Goal: Task Accomplishment & Management: Use online tool/utility

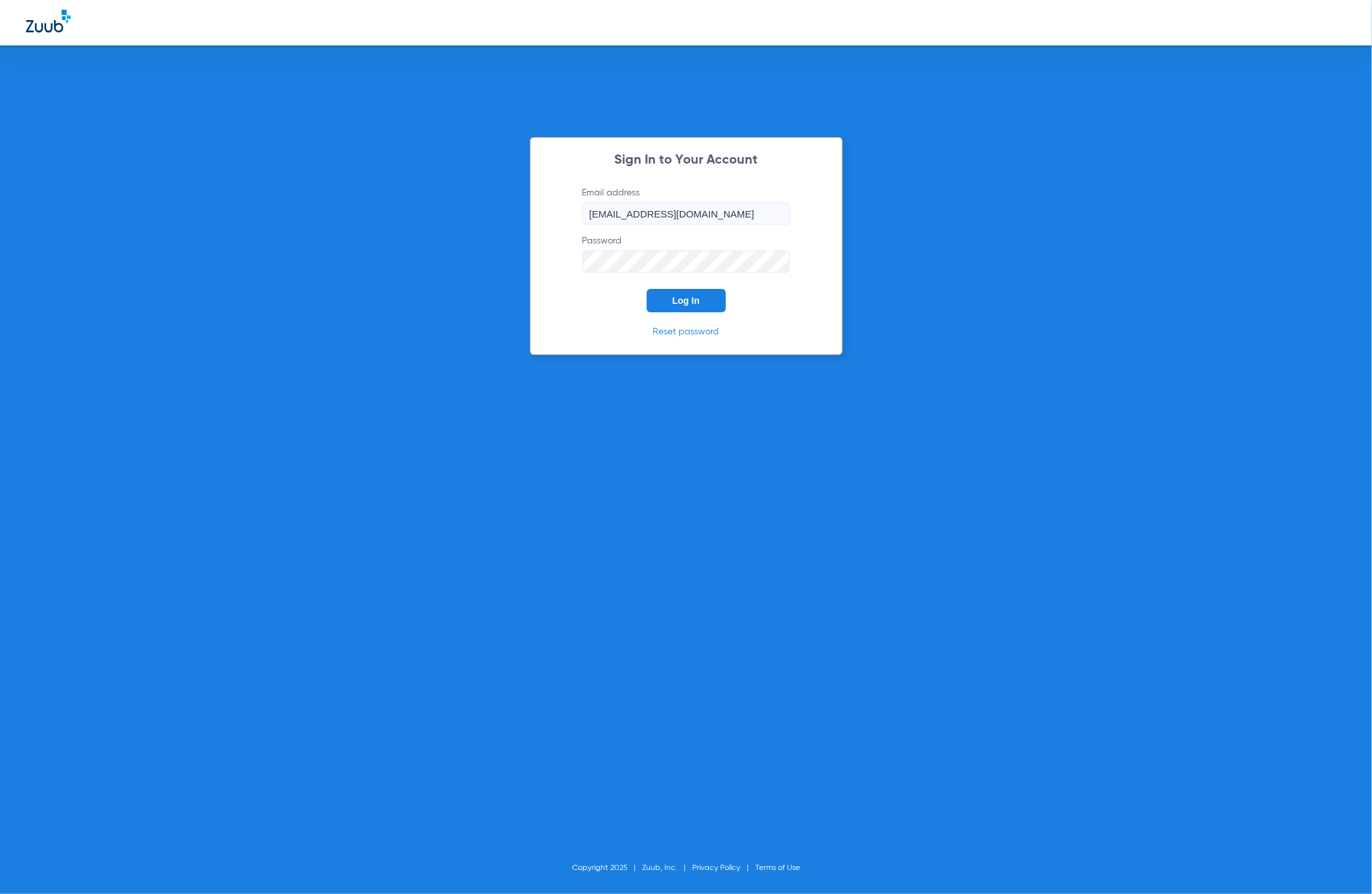
click at [697, 311] on button "Log In" at bounding box center [686, 300] width 79 height 24
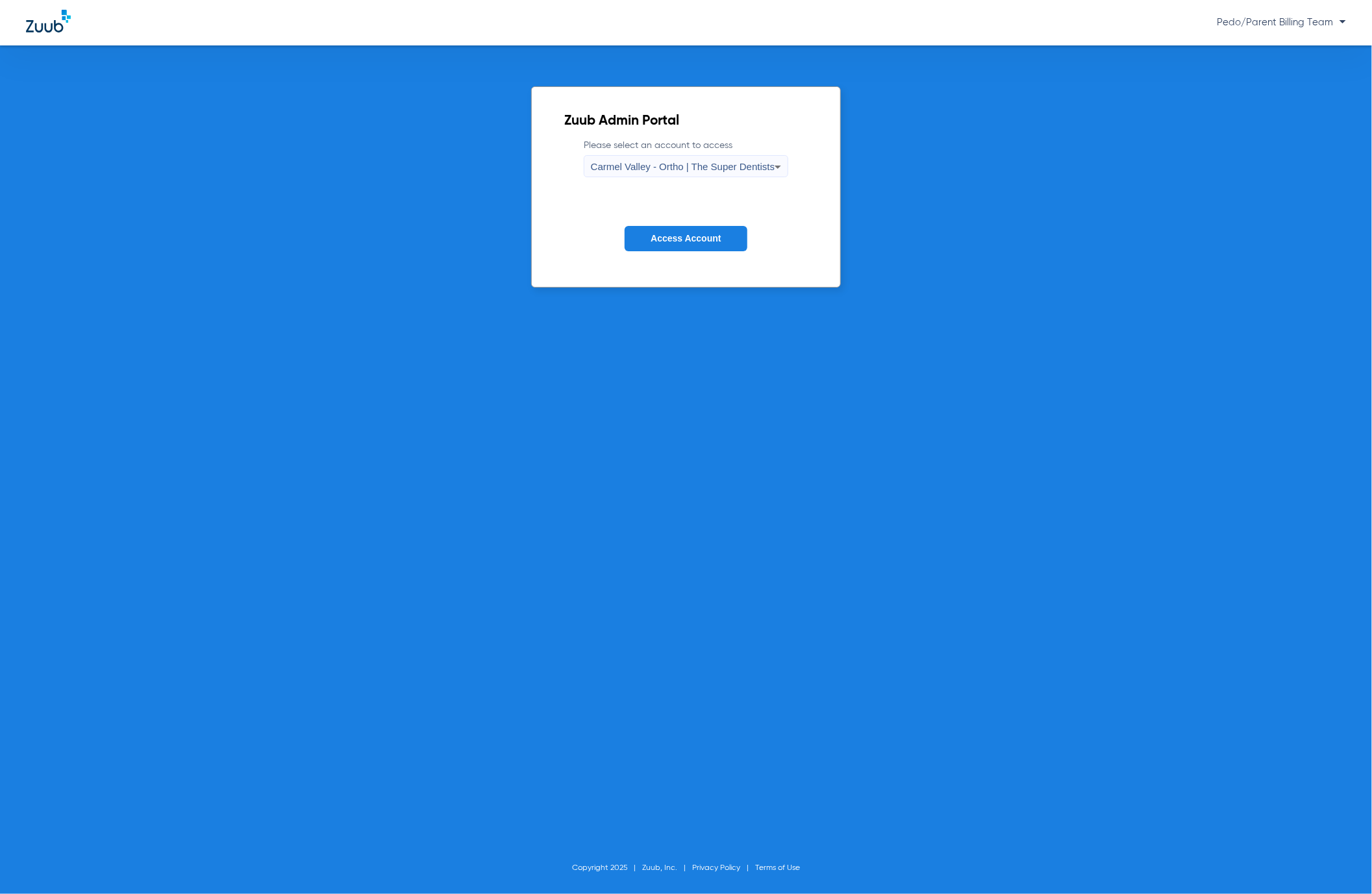
click at [751, 167] on span "Carmel Valley - Ortho | The Super Dentists" at bounding box center [682, 167] width 183 height 11
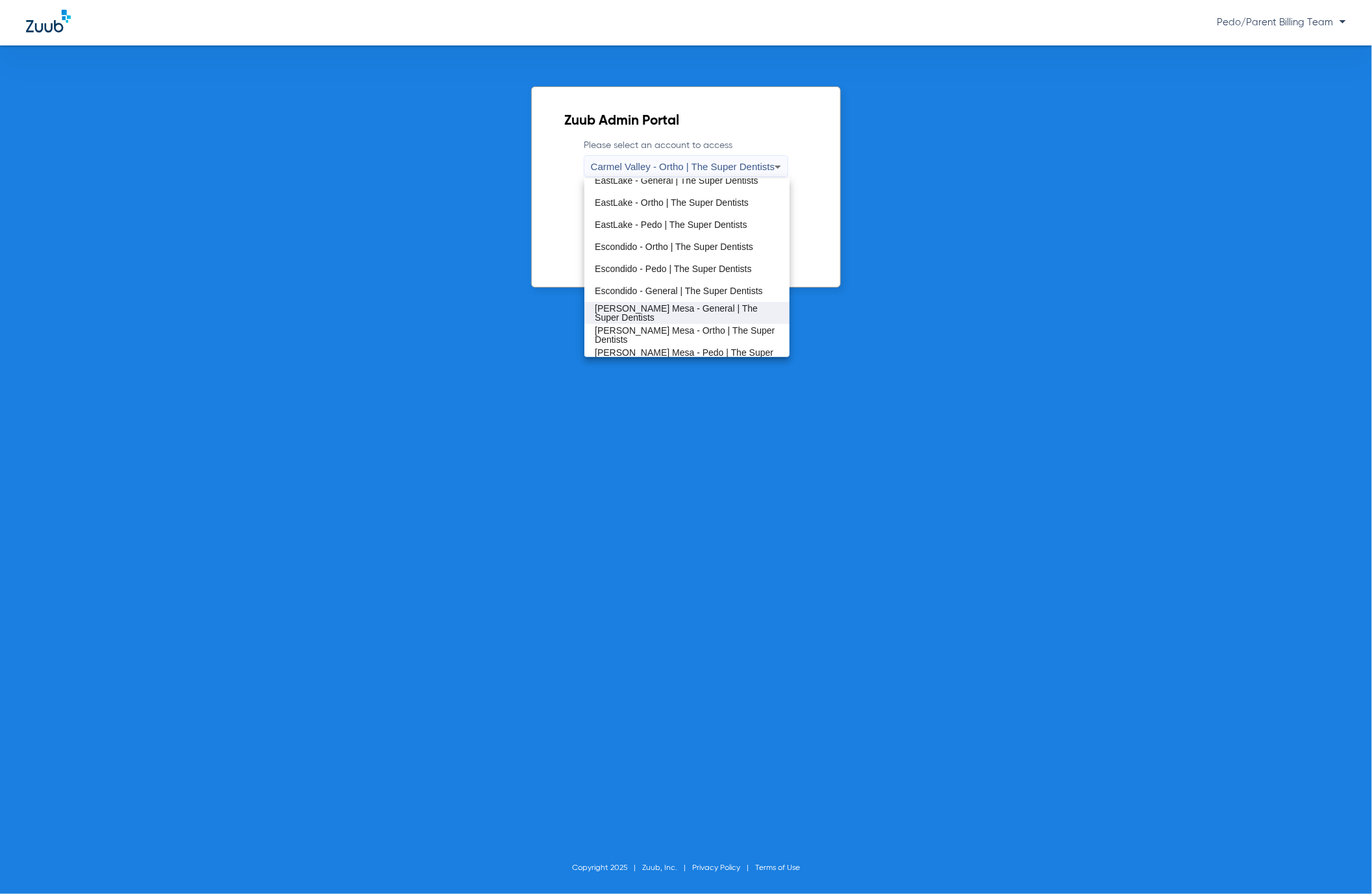
scroll to position [152, 0]
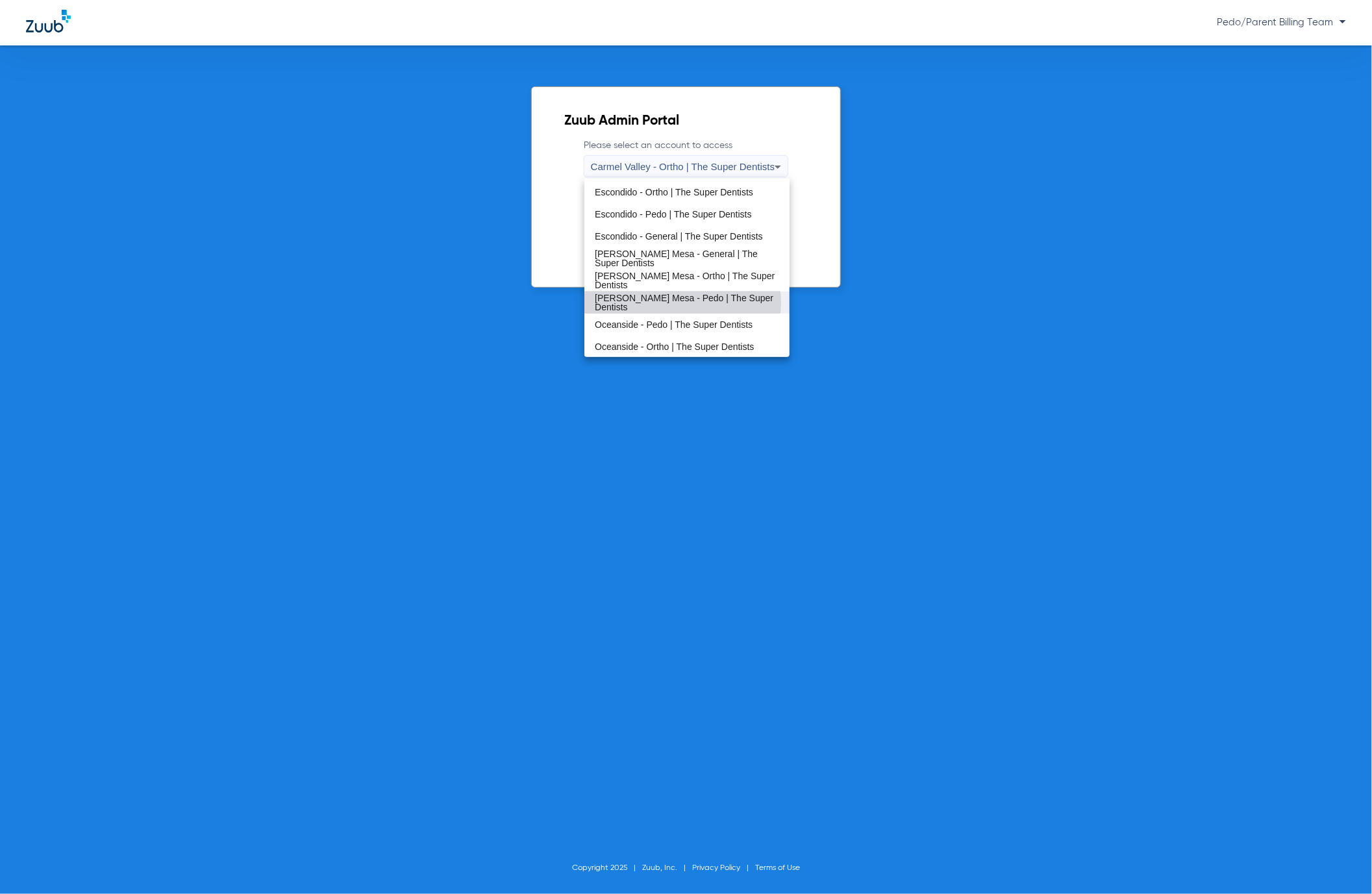
click at [682, 304] on span "[PERSON_NAME] Mesa - Pedo | The Super Dentists" at bounding box center [687, 303] width 184 height 18
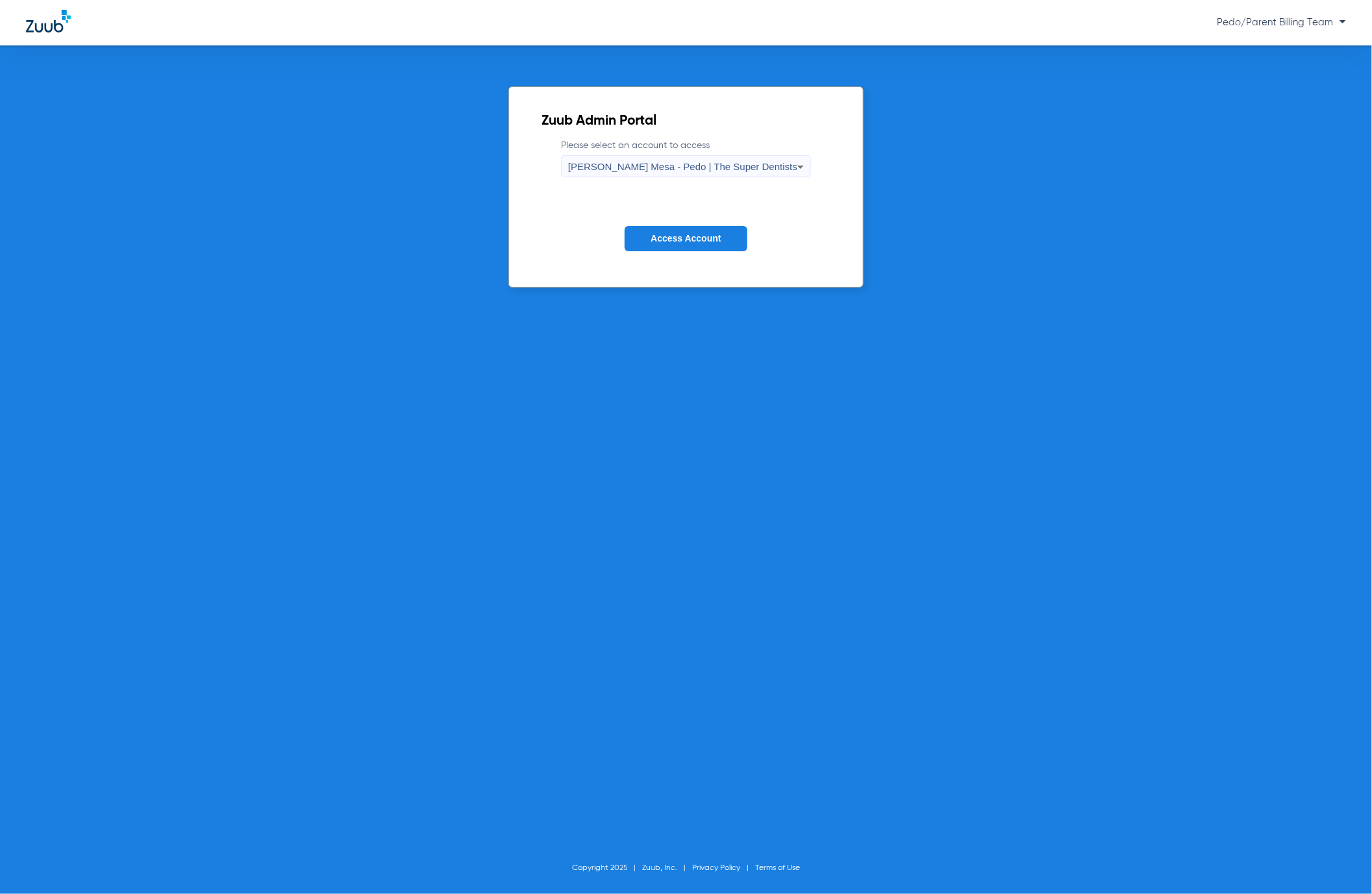
click at [686, 242] on span "Access Account" at bounding box center [686, 239] width 70 height 11
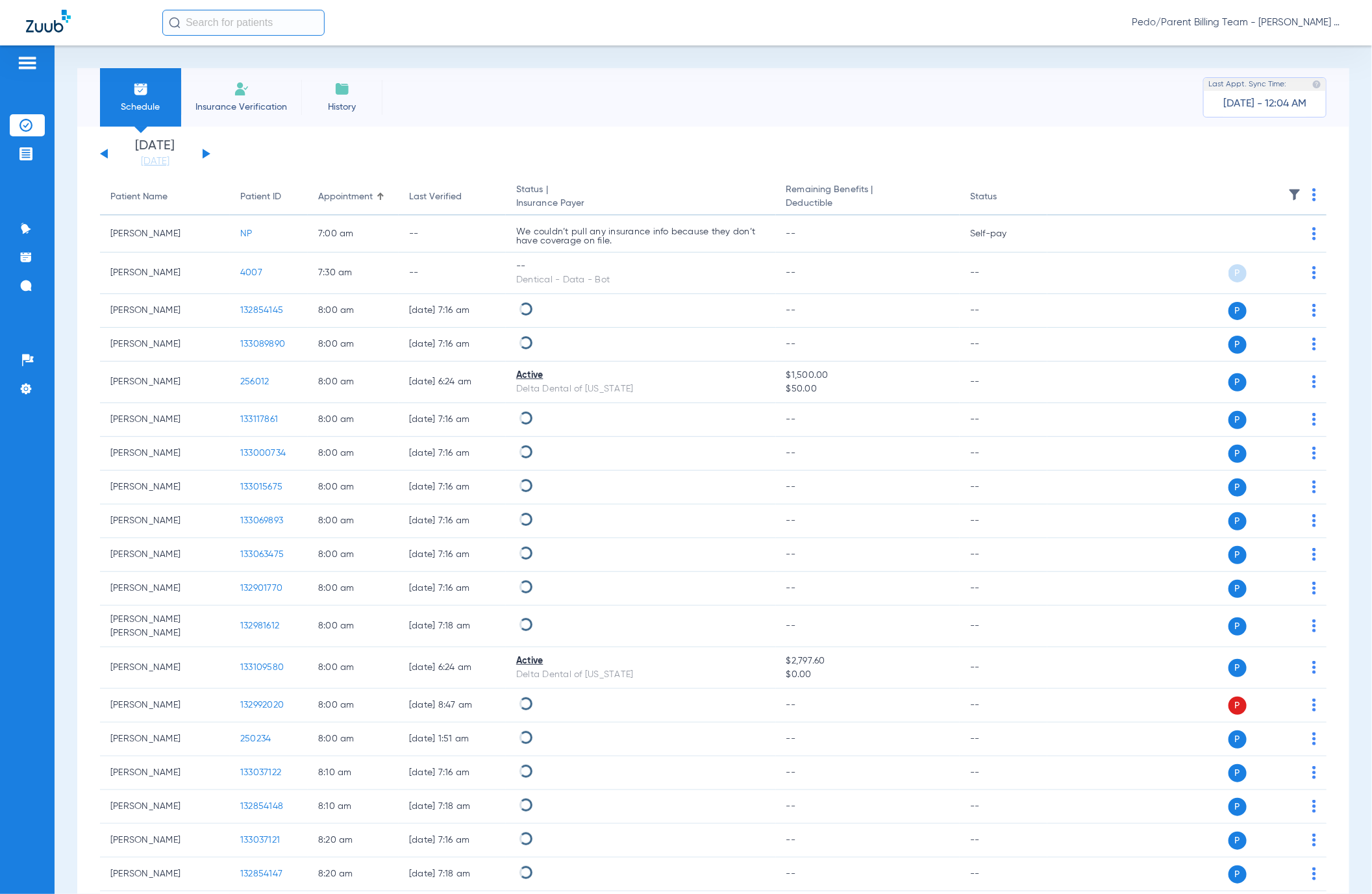
click at [1297, 186] on th at bounding box center [1187, 197] width 279 height 36
click at [1312, 199] on img at bounding box center [1314, 195] width 4 height 13
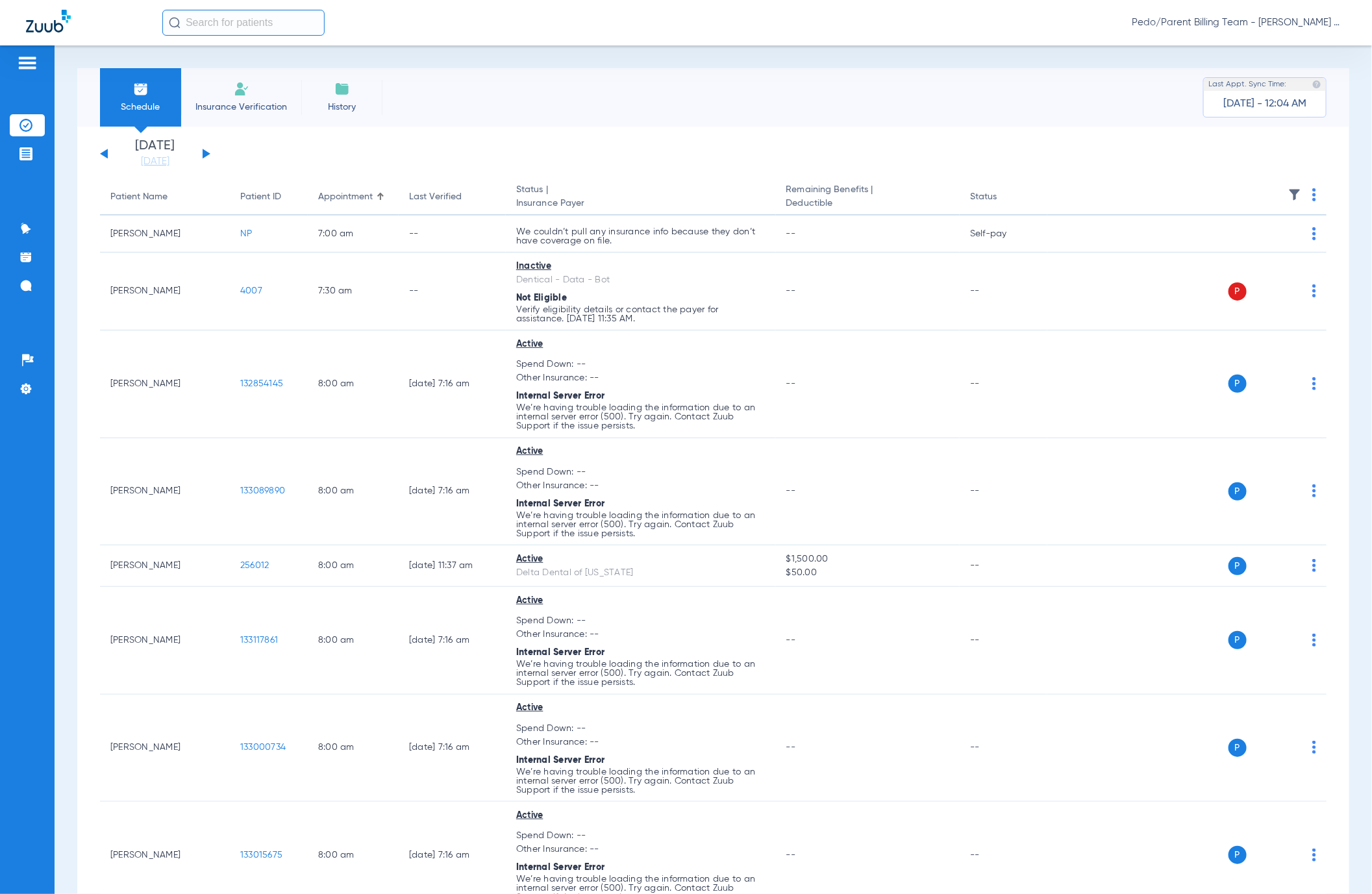
scroll to position [97, 0]
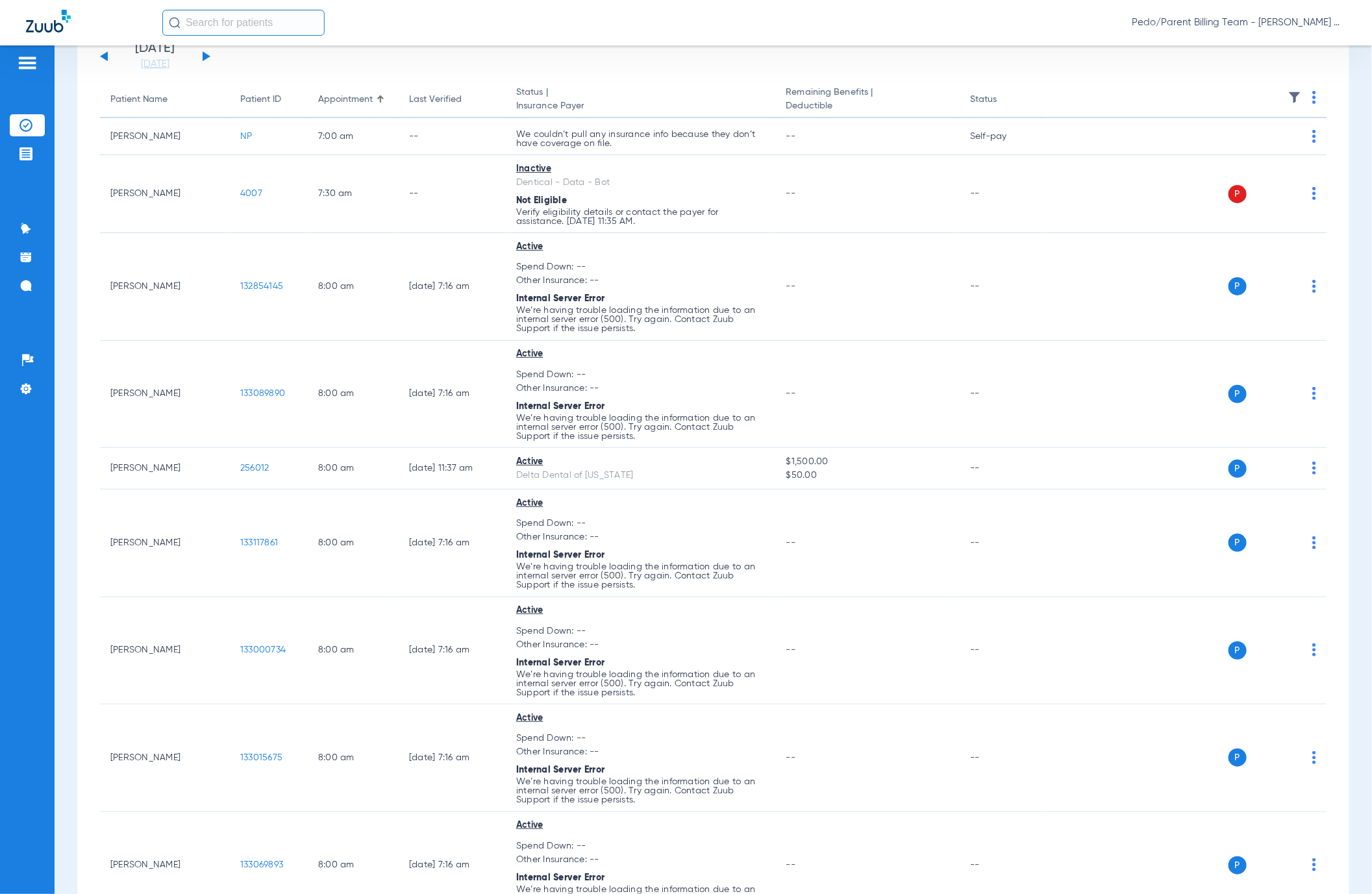
click at [1312, 91] on img at bounding box center [1314, 97] width 4 height 13
click at [1226, 144] on span "Verify All" at bounding box center [1251, 148] width 82 height 9
